Goal: Find contact information: Find contact information

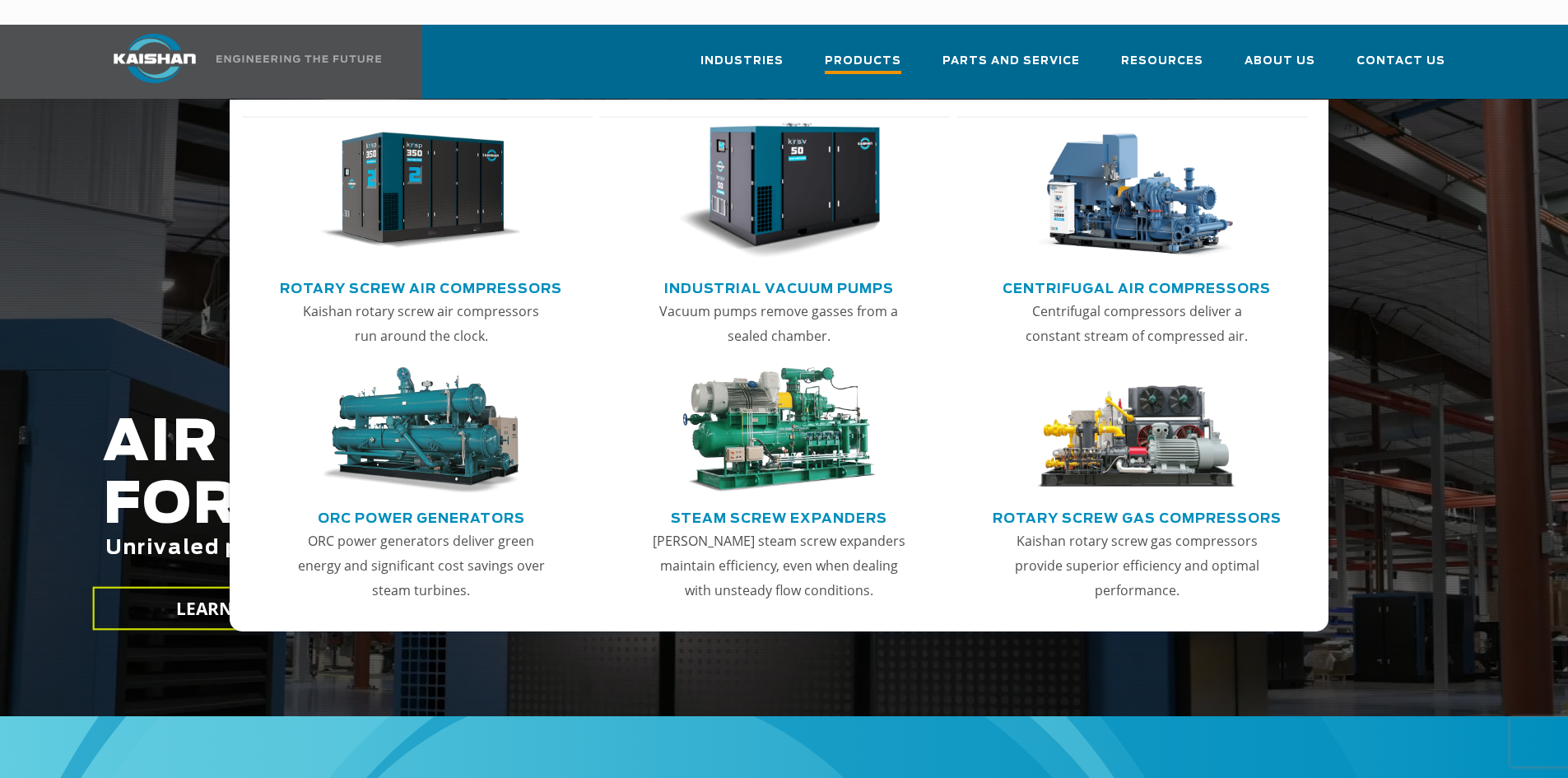
click at [888, 52] on span "Products" at bounding box center [862, 63] width 77 height 23
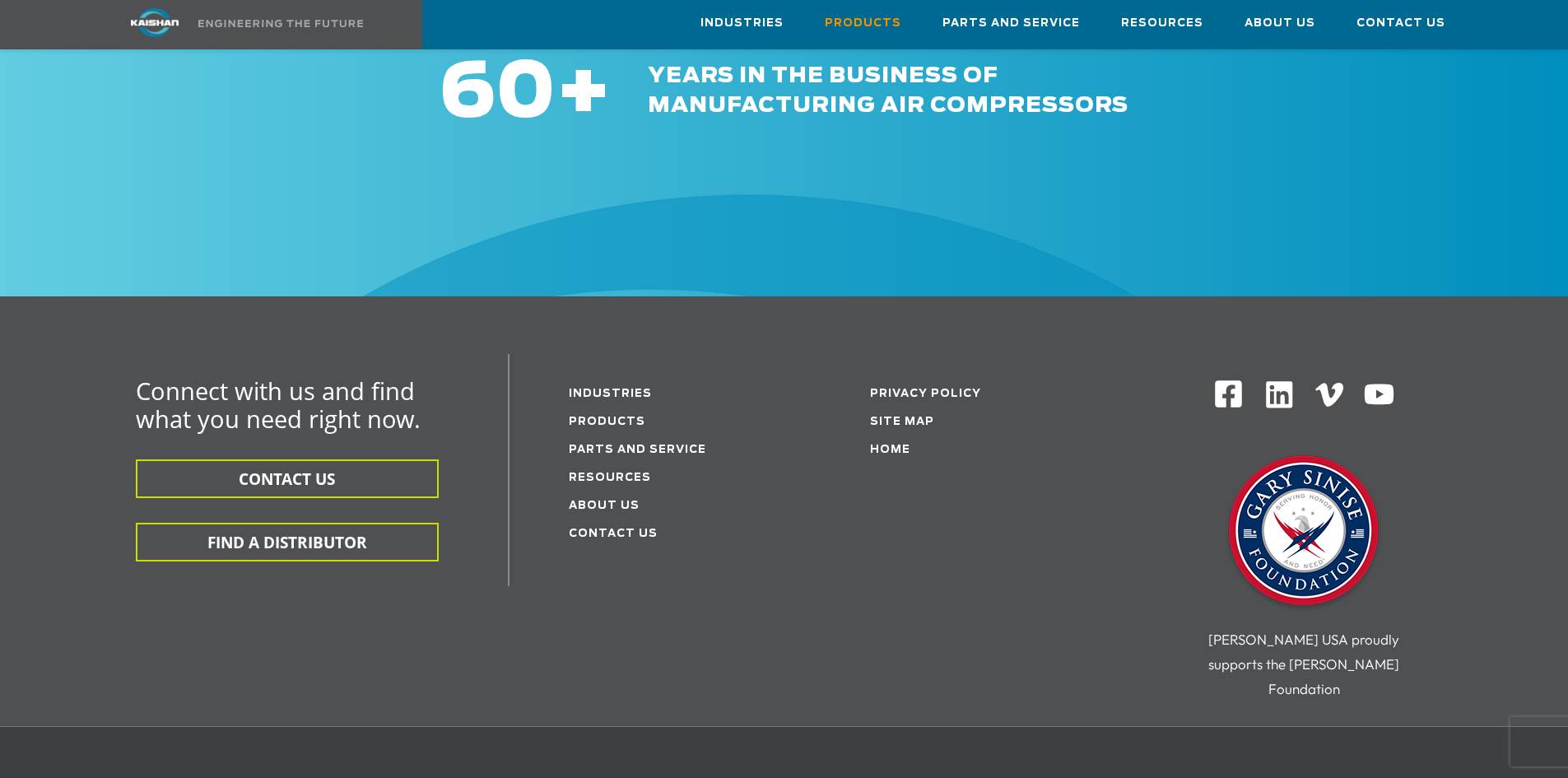
scroll to position [2725, 0]
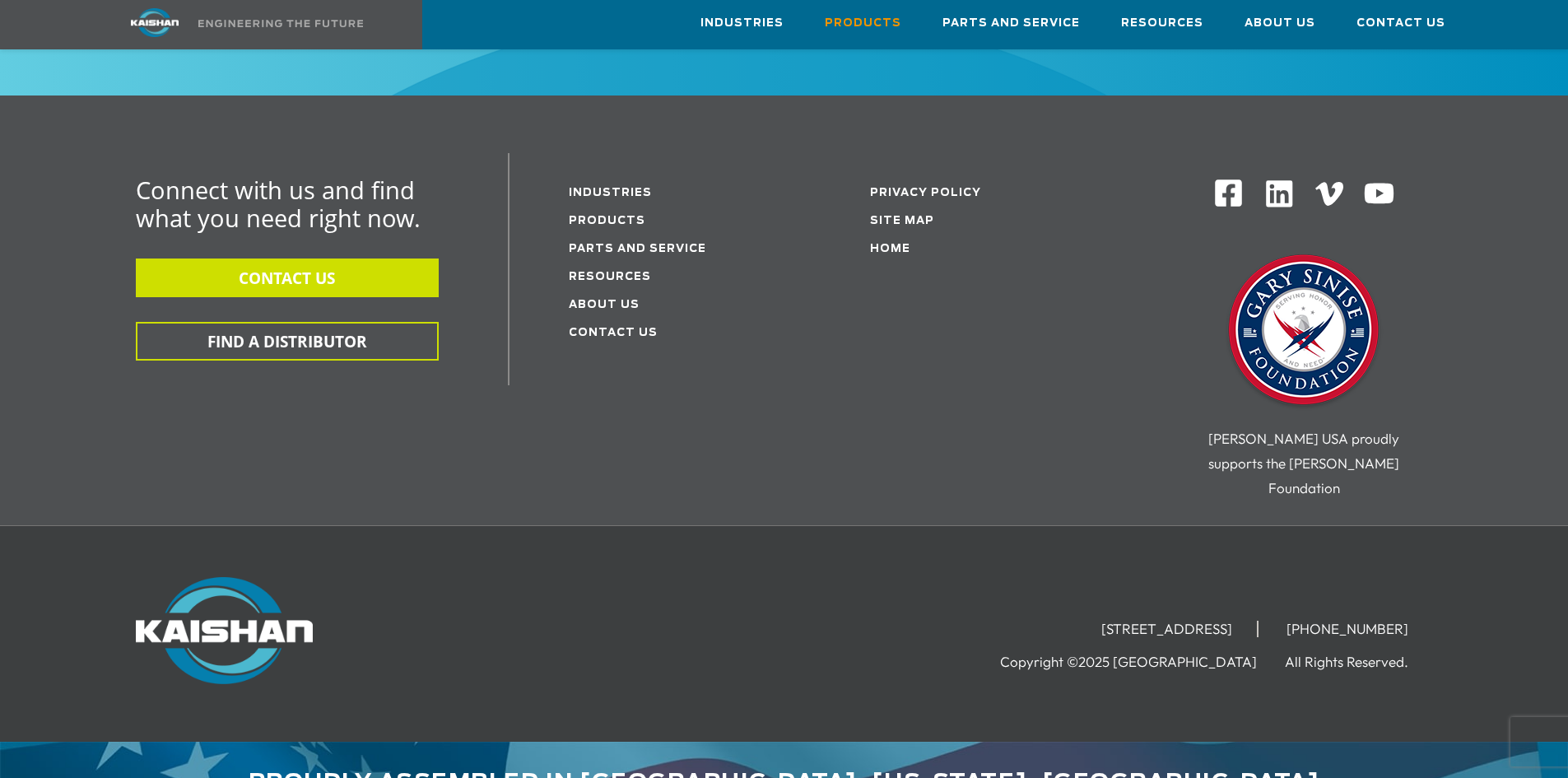
click at [325, 259] on button "CONTACT US" at bounding box center [287, 278] width 303 height 39
click at [324, 259] on button "CONTACT US" at bounding box center [287, 278] width 303 height 39
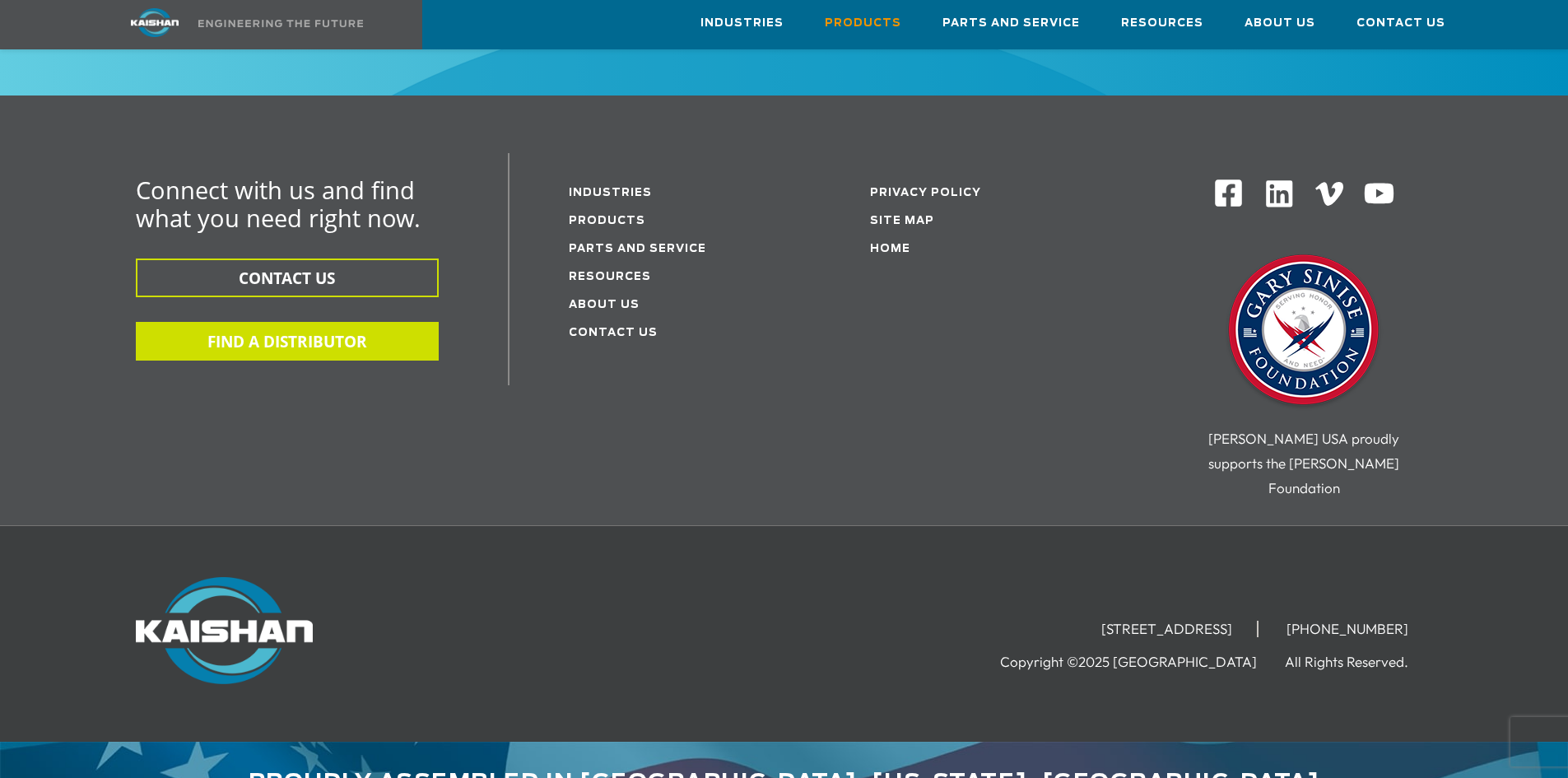
click at [240, 322] on button "FIND A DISTRIBUTOR" at bounding box center [287, 341] width 303 height 39
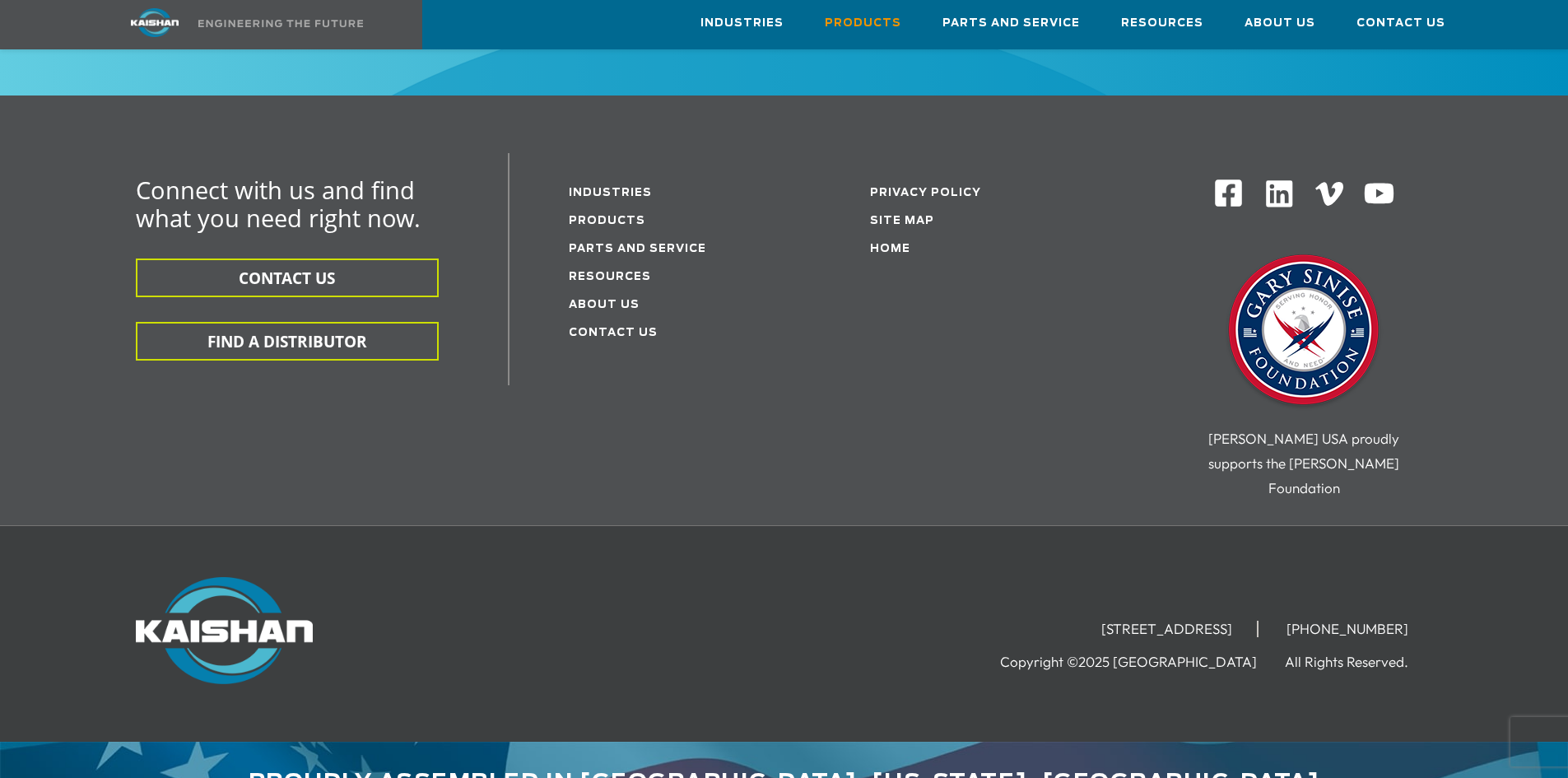
click at [1276, 178] on img at bounding box center [1280, 194] width 32 height 32
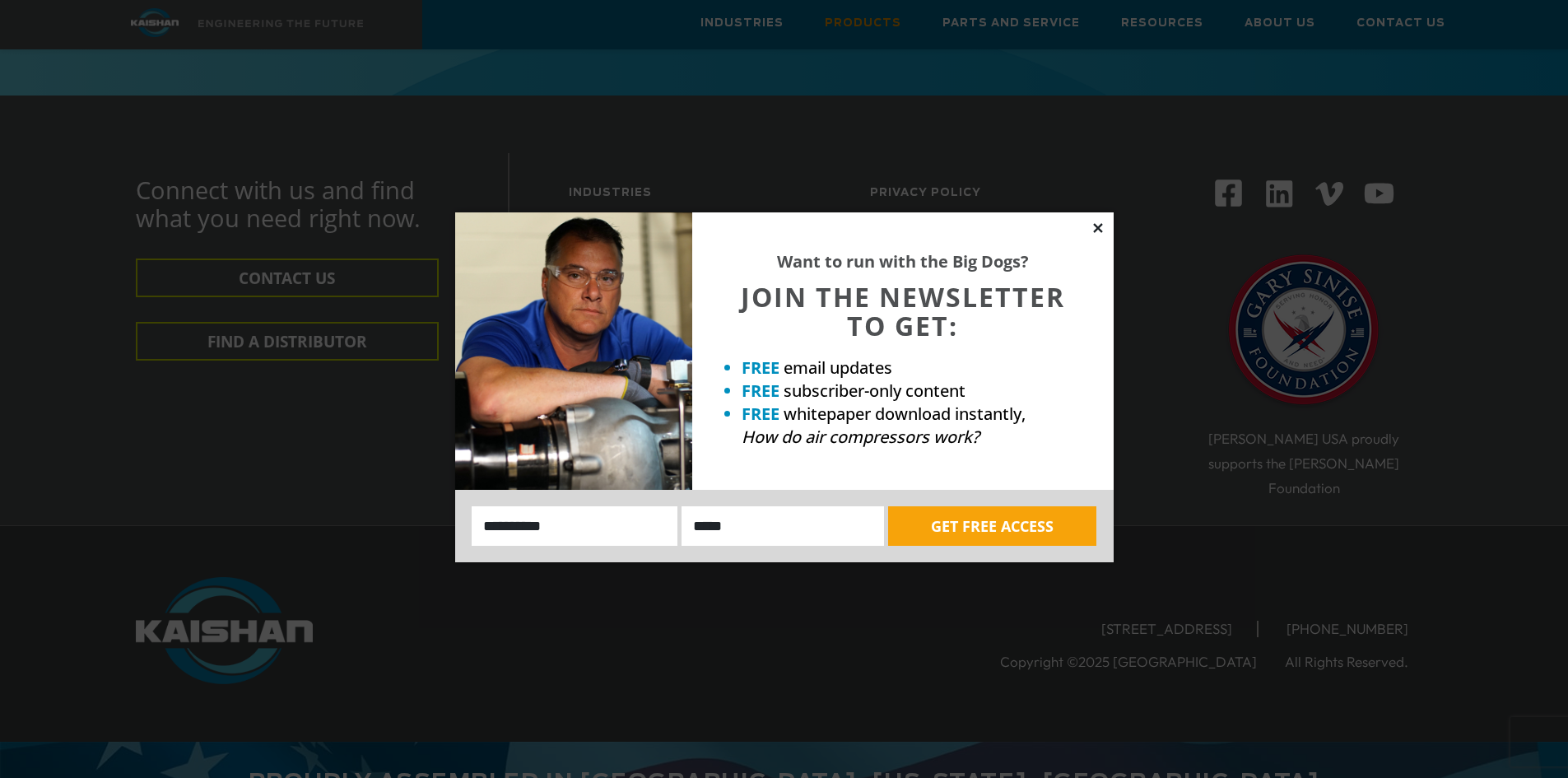
click at [1095, 223] on icon at bounding box center [1098, 228] width 14 height 14
